Goal: Task Accomplishment & Management: Manage account settings

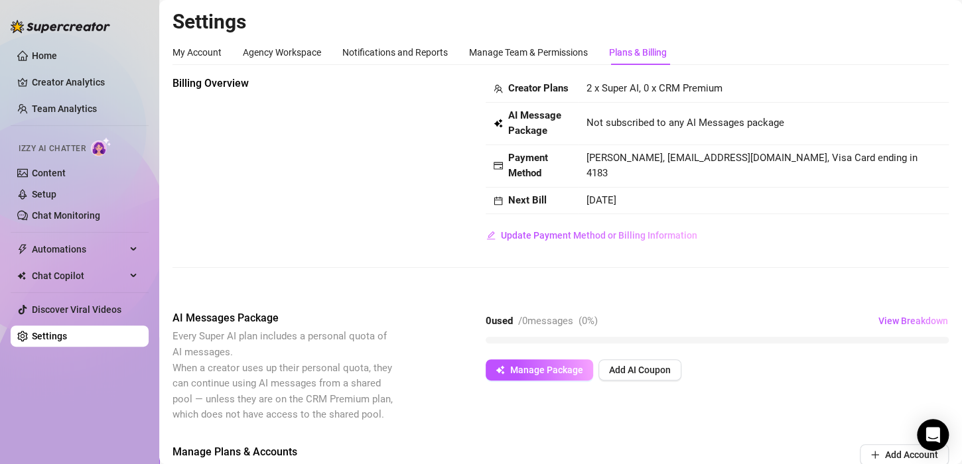
click at [104, 151] on img at bounding box center [101, 146] width 21 height 19
click at [188, 169] on div "Billing Overview Creator Plans 2 x Super AI, 0 x CRM Premium AI Message Package…" at bounding box center [561, 161] width 776 height 171
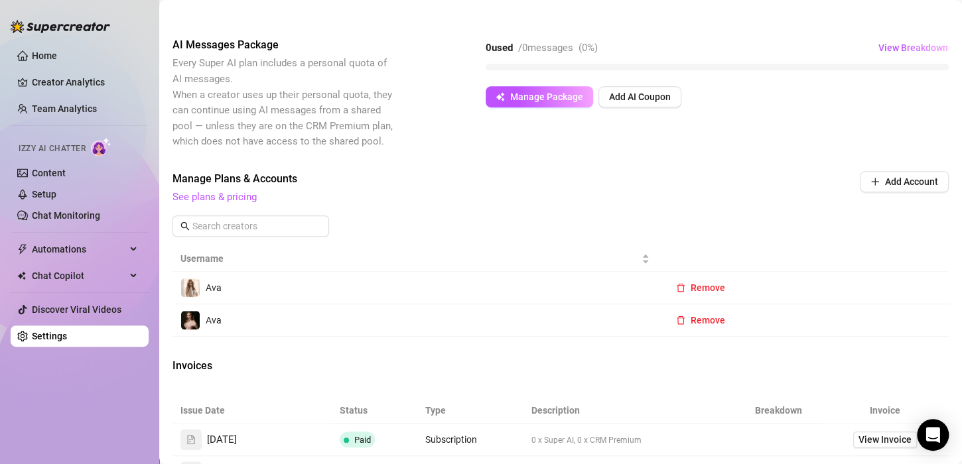
scroll to position [287, 0]
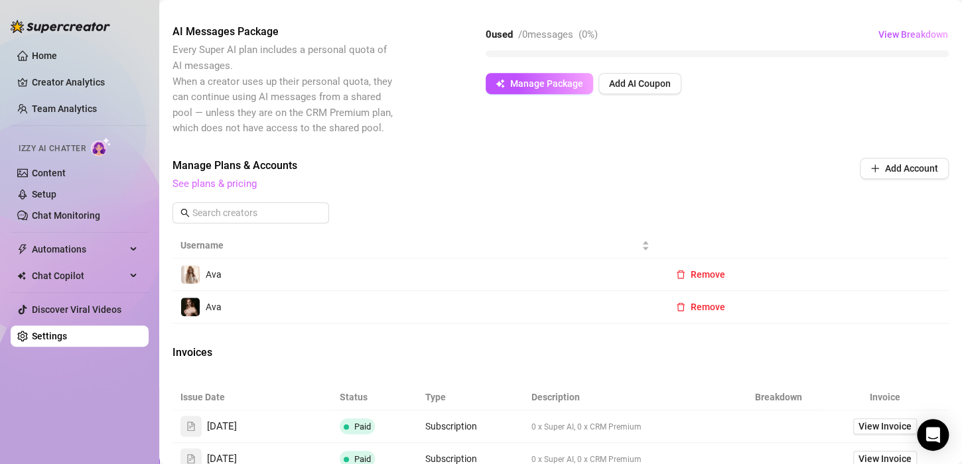
click at [224, 190] on link "See plans & pricing" at bounding box center [215, 184] width 84 height 12
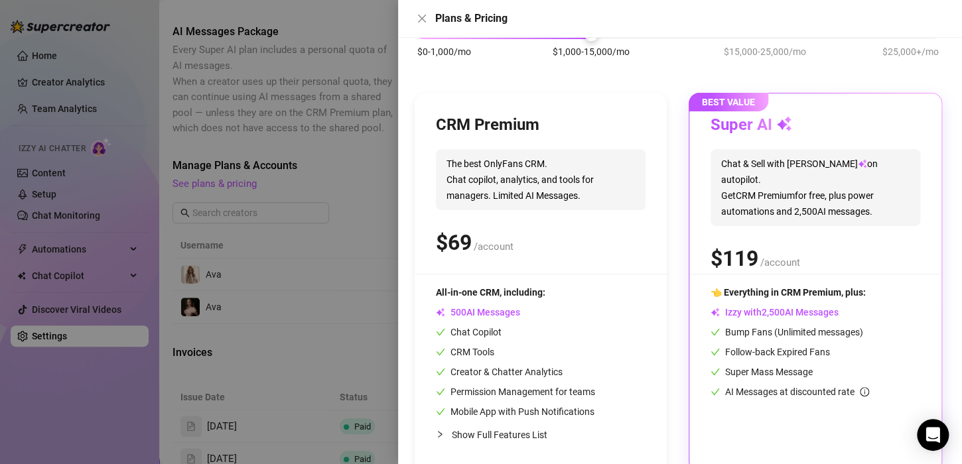
scroll to position [123, 0]
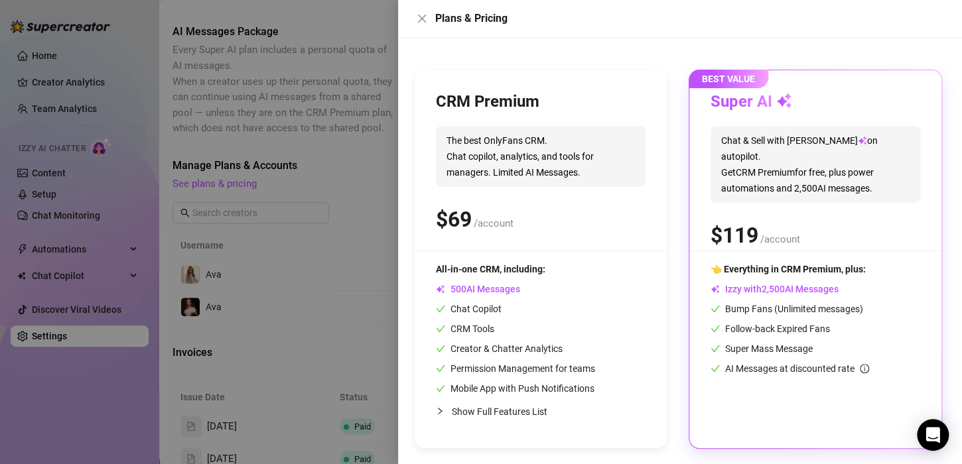
click at [328, 198] on div at bounding box center [481, 232] width 962 height 464
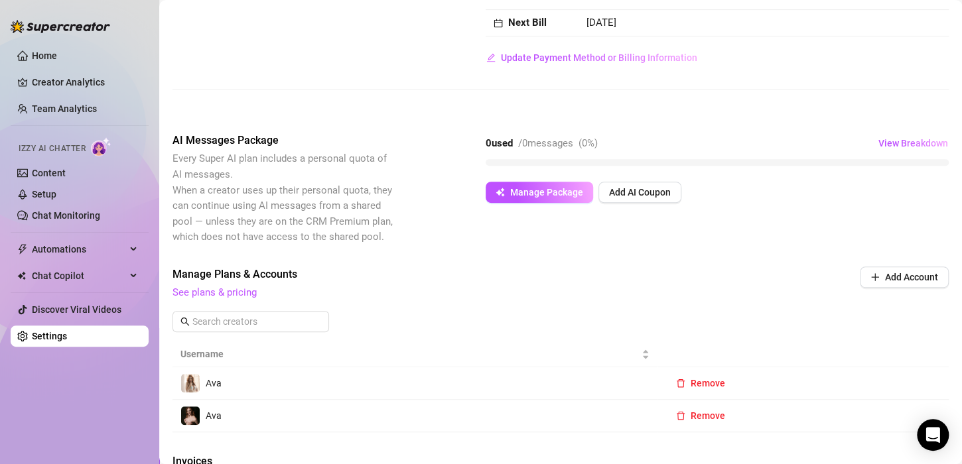
scroll to position [178, 0]
click at [905, 149] on span "View Breakdown" at bounding box center [914, 143] width 70 height 11
click at [895, 149] on span "View Breakdown" at bounding box center [914, 143] width 70 height 11
click at [857, 190] on div at bounding box center [813, 185] width 248 height 16
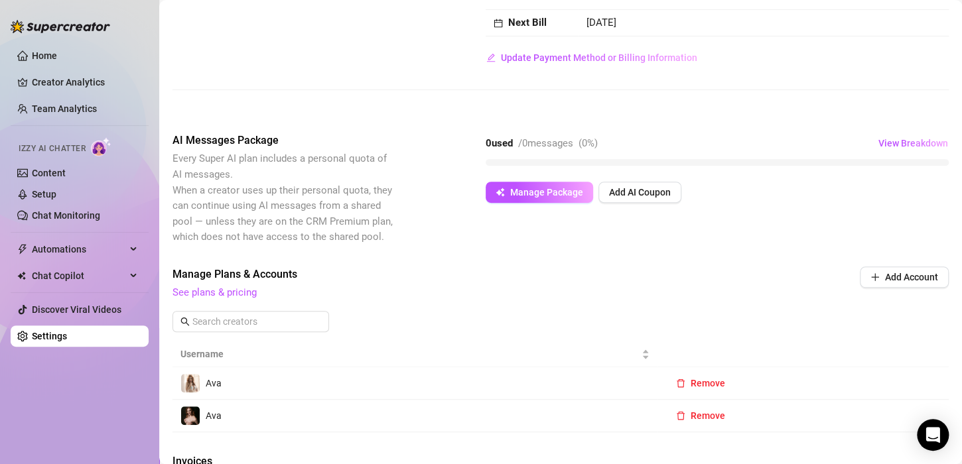
click at [809, 92] on div "Billing Overview Creator Plans 2 x Super AI, 0 x CRM Premium AI Message Package…" at bounding box center [561, 5] width 776 height 214
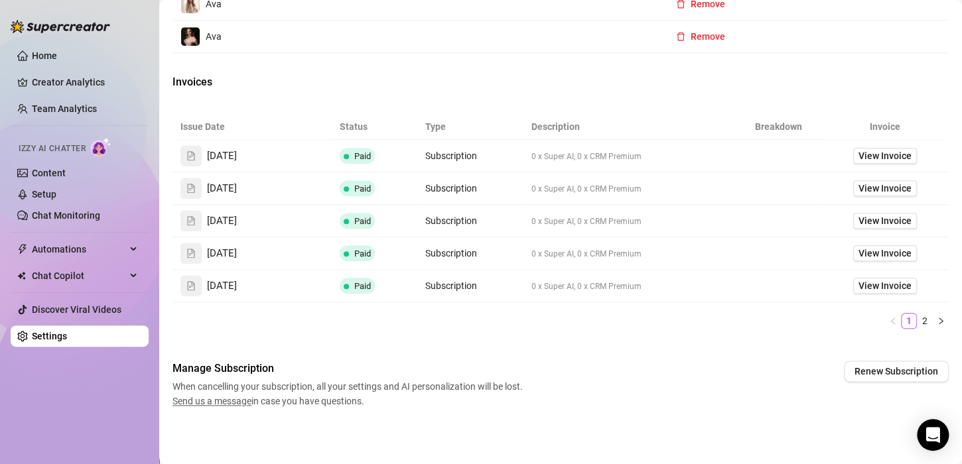
scroll to position [571, 0]
click at [859, 157] on span "View Invoice" at bounding box center [885, 156] width 53 height 15
